Goal: Information Seeking & Learning: Learn about a topic

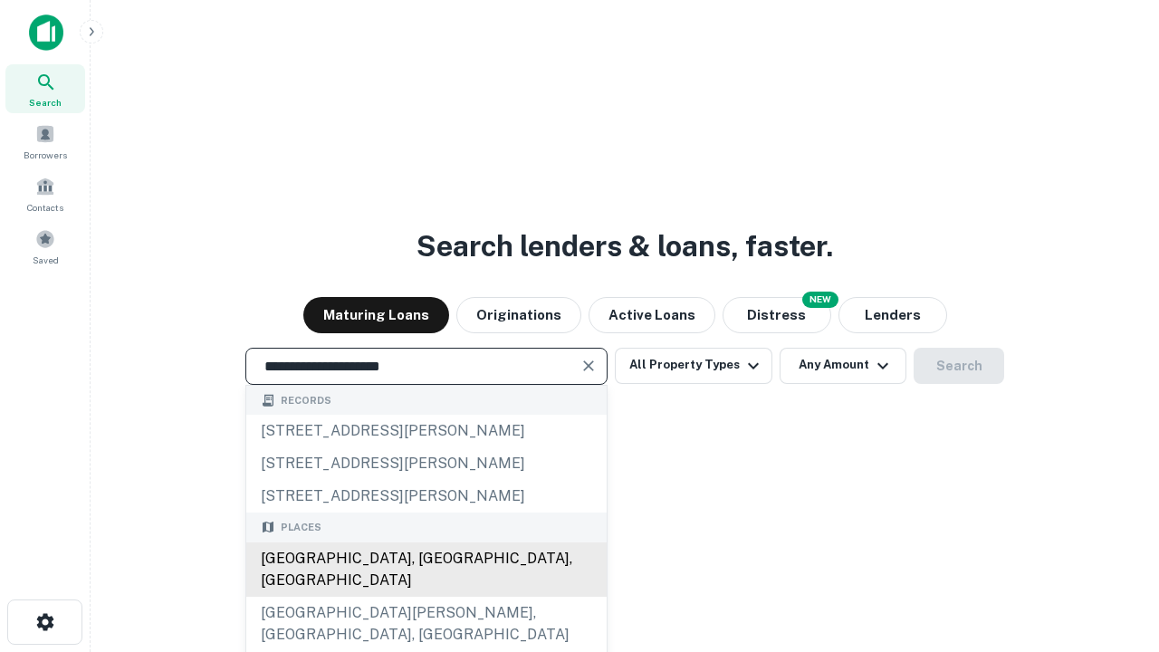
click at [426, 597] on div "[GEOGRAPHIC_DATA], [GEOGRAPHIC_DATA], [GEOGRAPHIC_DATA]" at bounding box center [426, 570] width 360 height 54
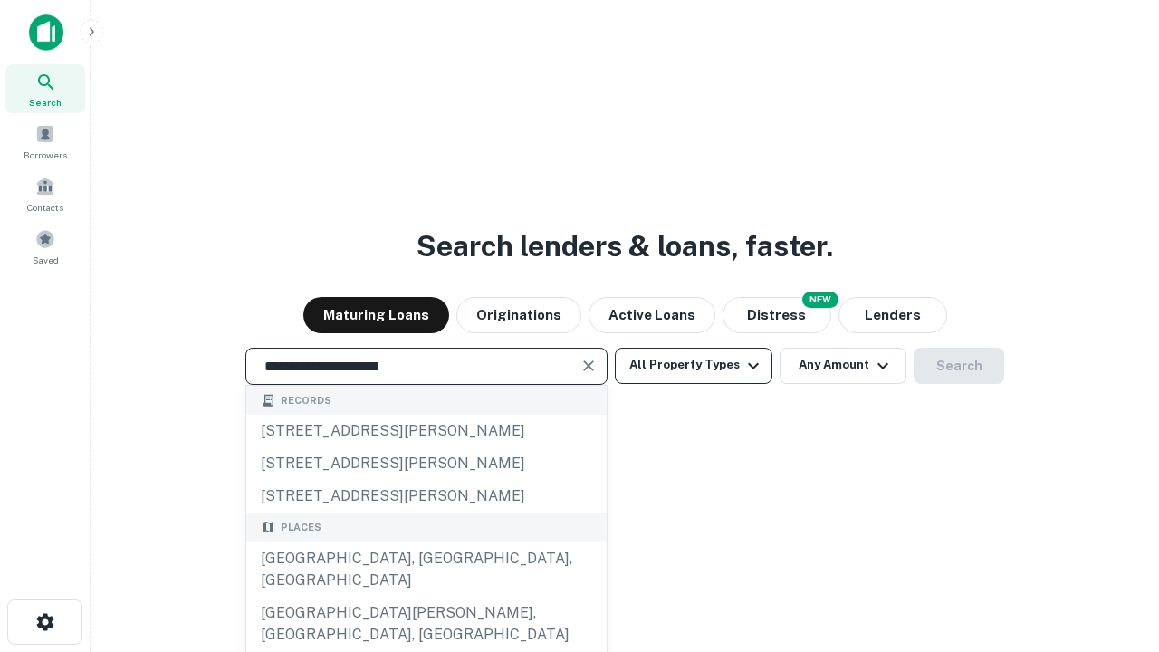
type input "**********"
click at [694, 365] on button "All Property Types" at bounding box center [694, 366] width 158 height 36
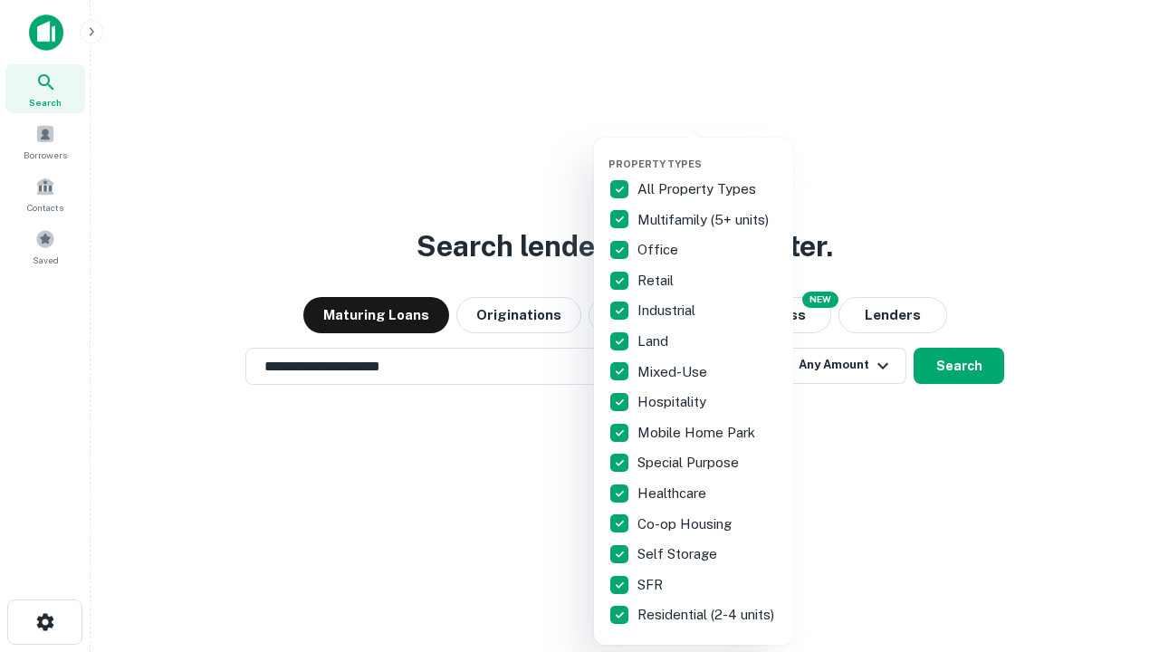
click at [708, 152] on button "button" at bounding box center [708, 152] width 199 height 1
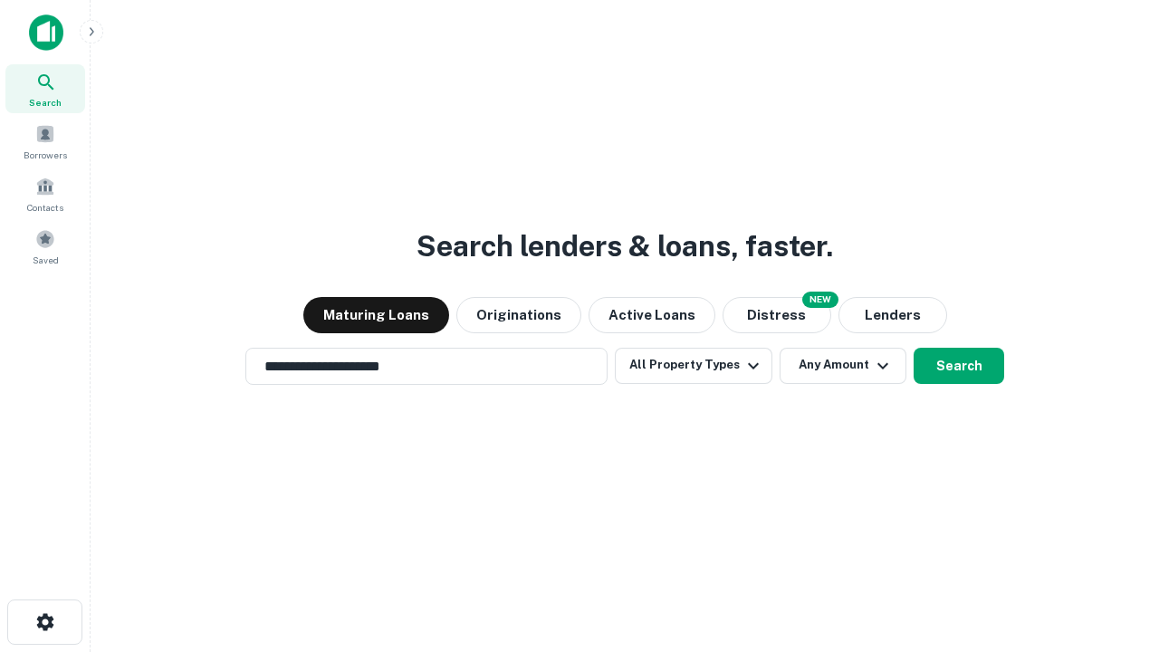
scroll to position [28, 0]
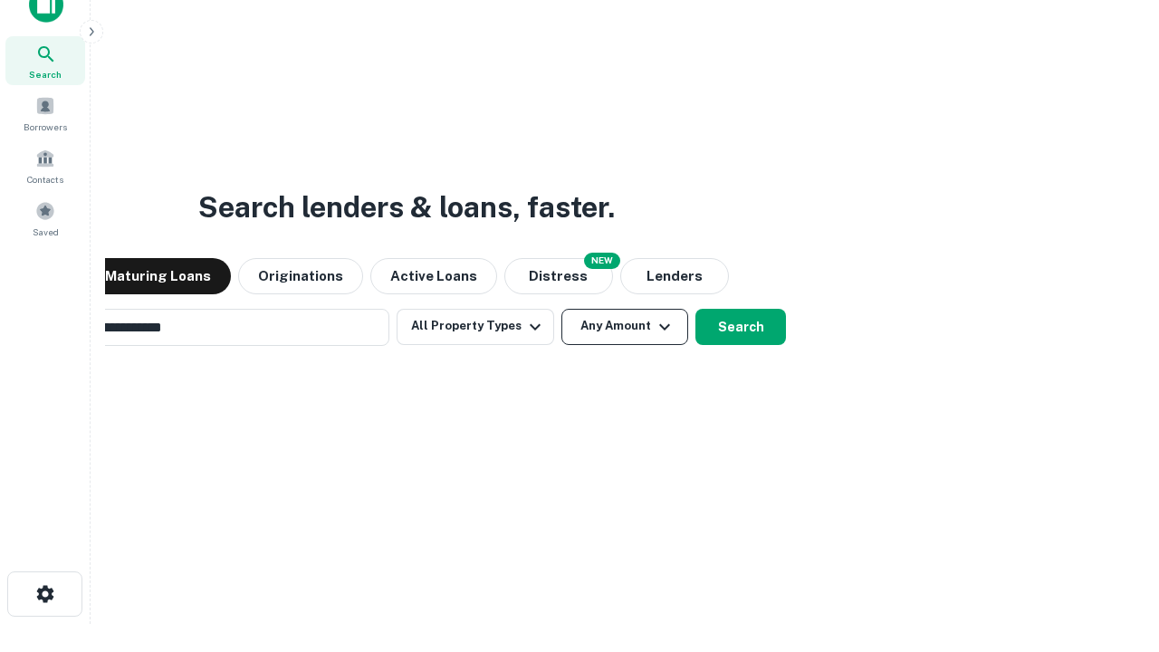
click at [562, 309] on button "Any Amount" at bounding box center [625, 327] width 127 height 36
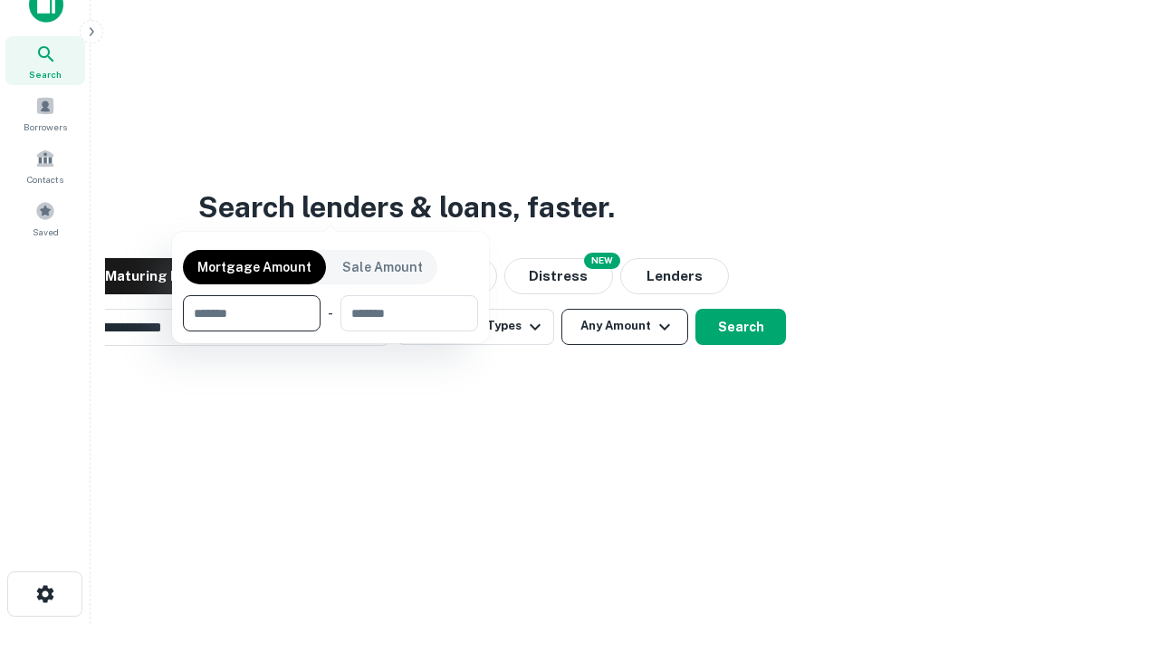
scroll to position [29, 0]
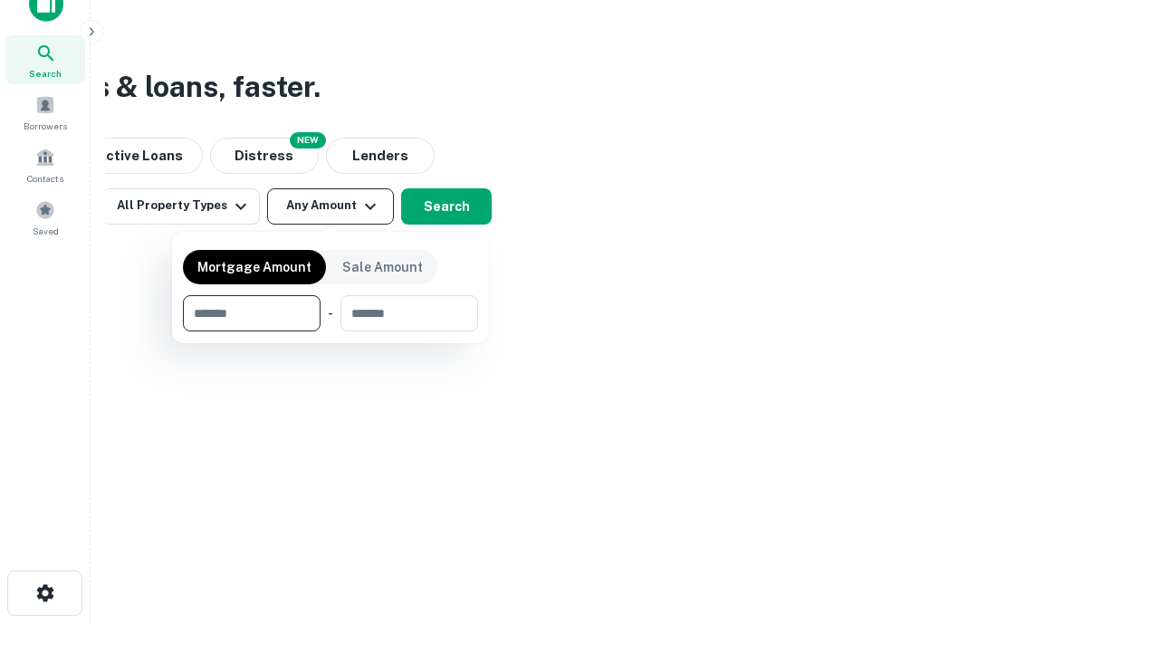
type input "*******"
click at [331, 332] on button "button" at bounding box center [330, 332] width 295 height 1
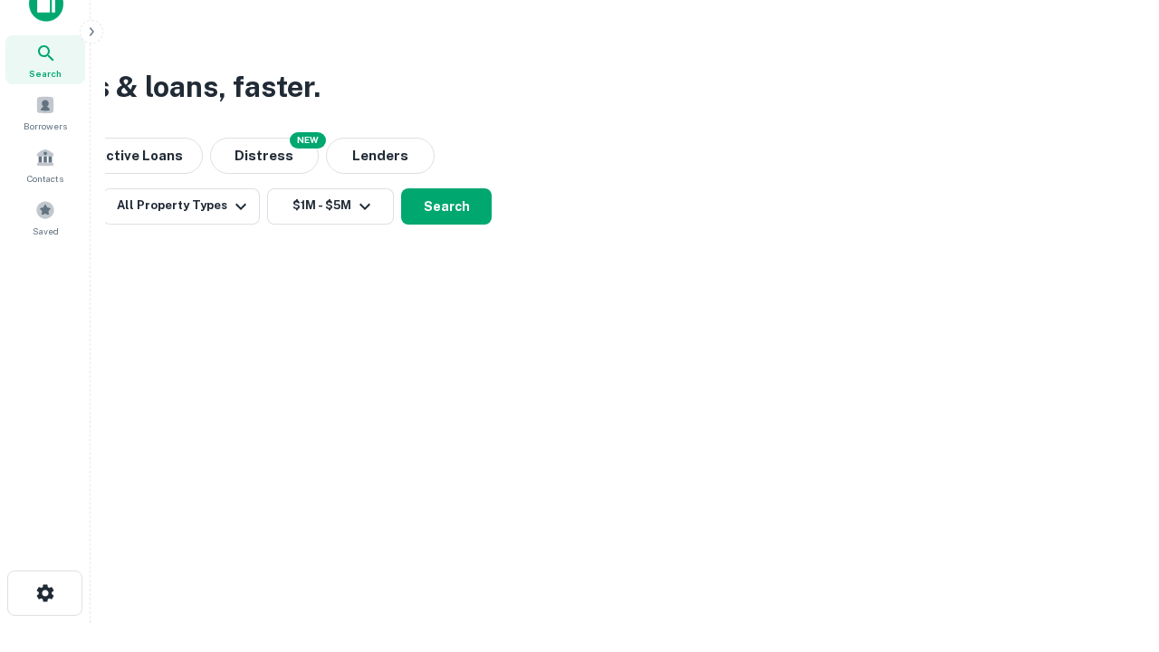
scroll to position [28, 0]
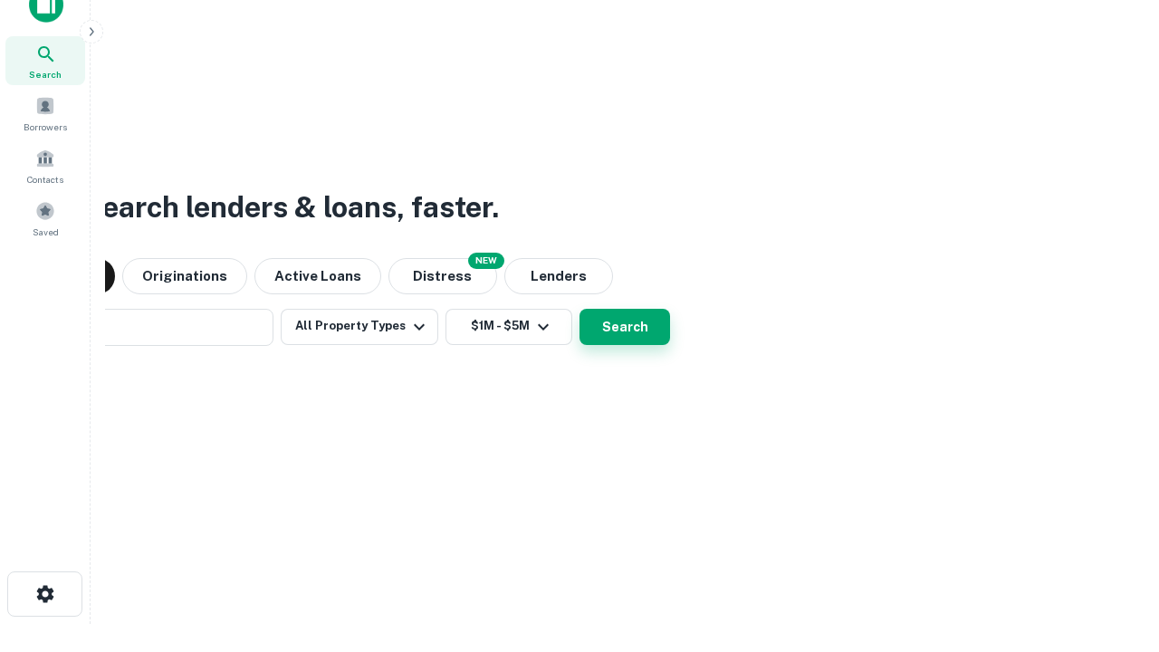
click at [580, 309] on button "Search" at bounding box center [625, 327] width 91 height 36
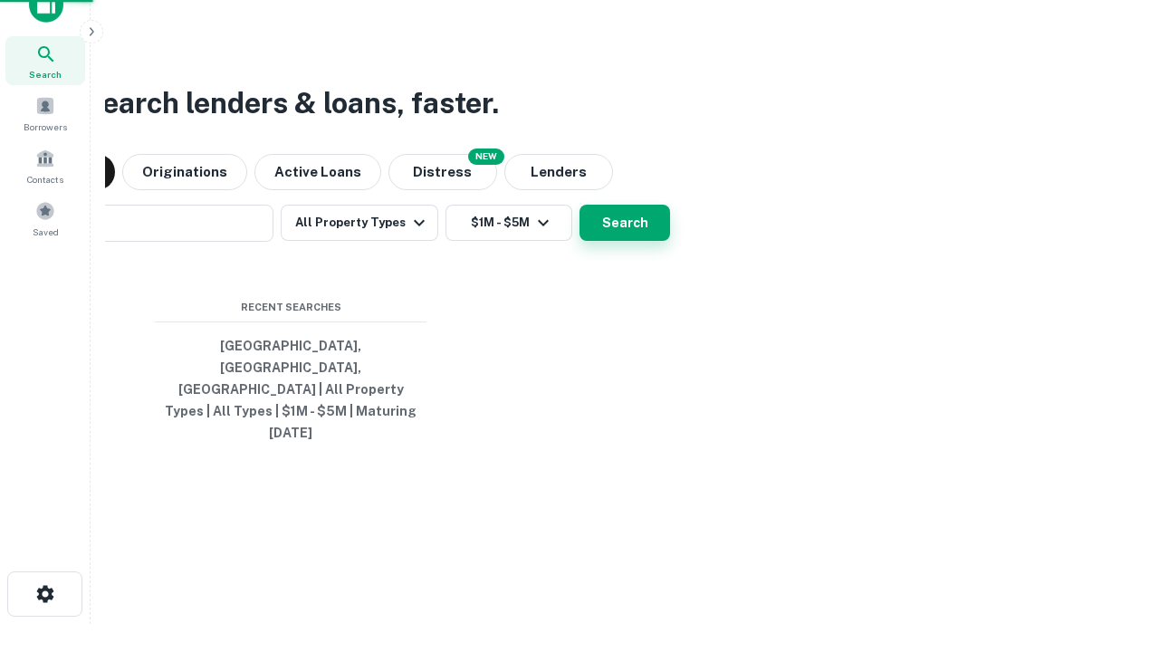
scroll to position [29, 0]
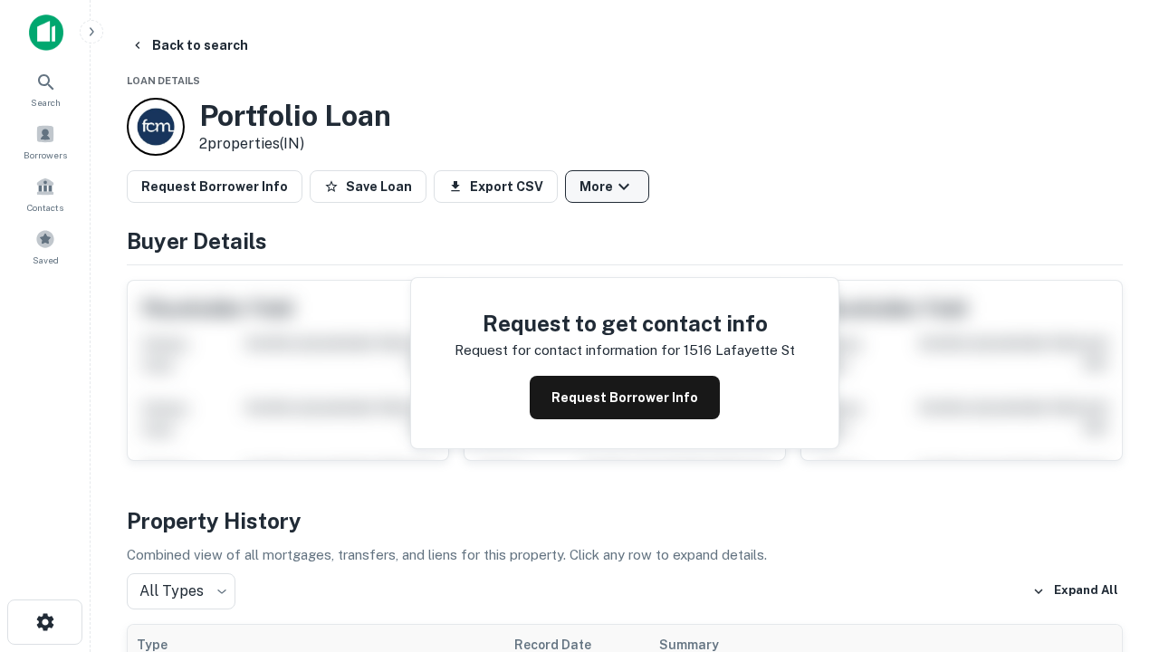
click at [607, 187] on button "More" at bounding box center [607, 186] width 84 height 33
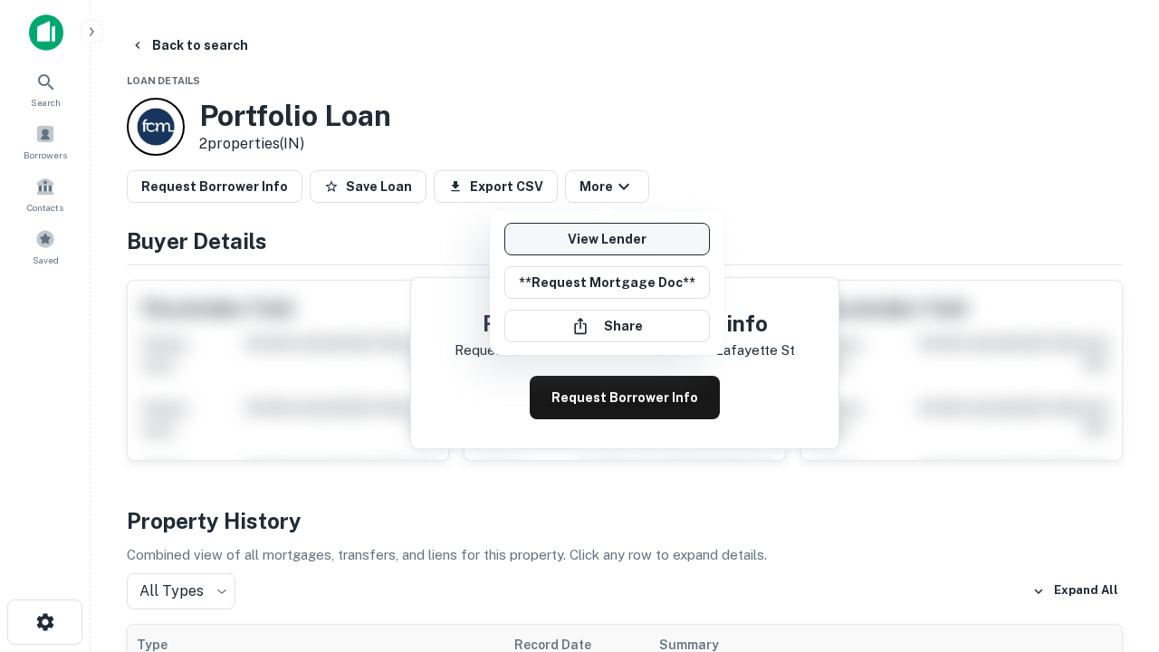
click at [607, 239] on link "View Lender" at bounding box center [607, 239] width 206 height 33
